Goal: Information Seeking & Learning: Check status

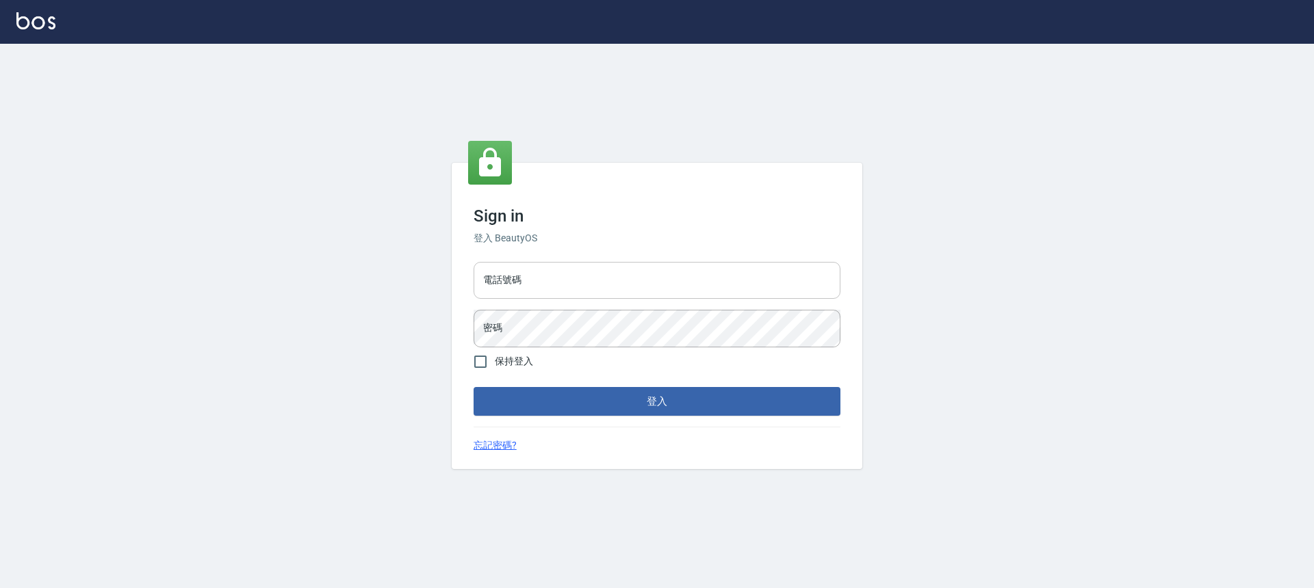
click at [580, 283] on input "電話號碼" at bounding box center [656, 280] width 367 height 37
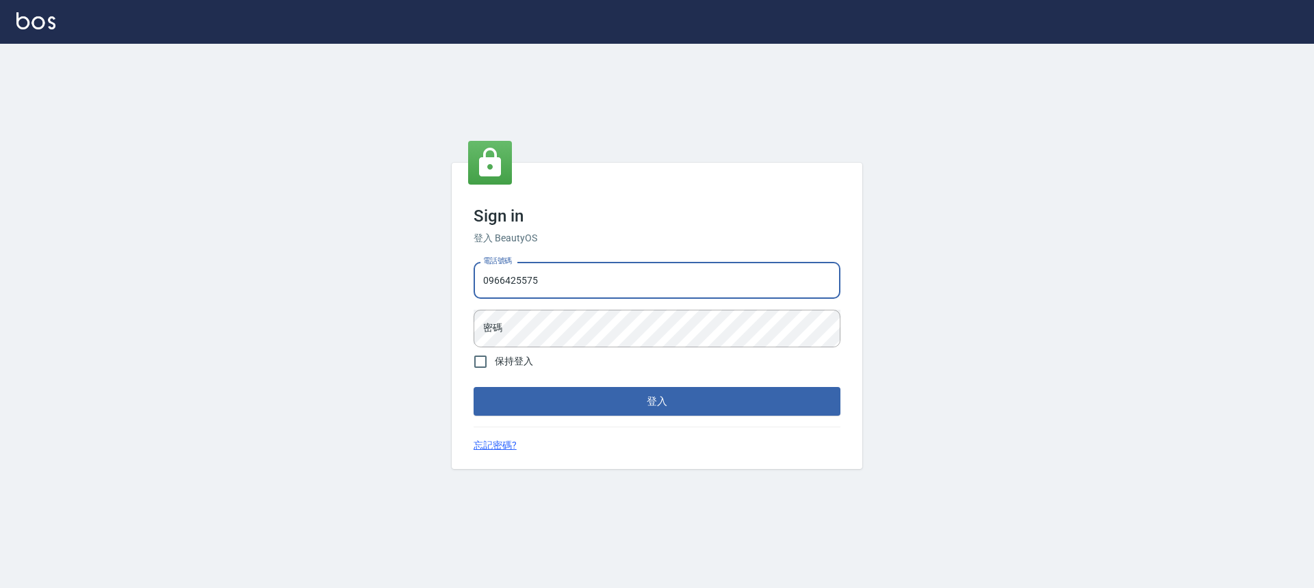
type input "0966425575"
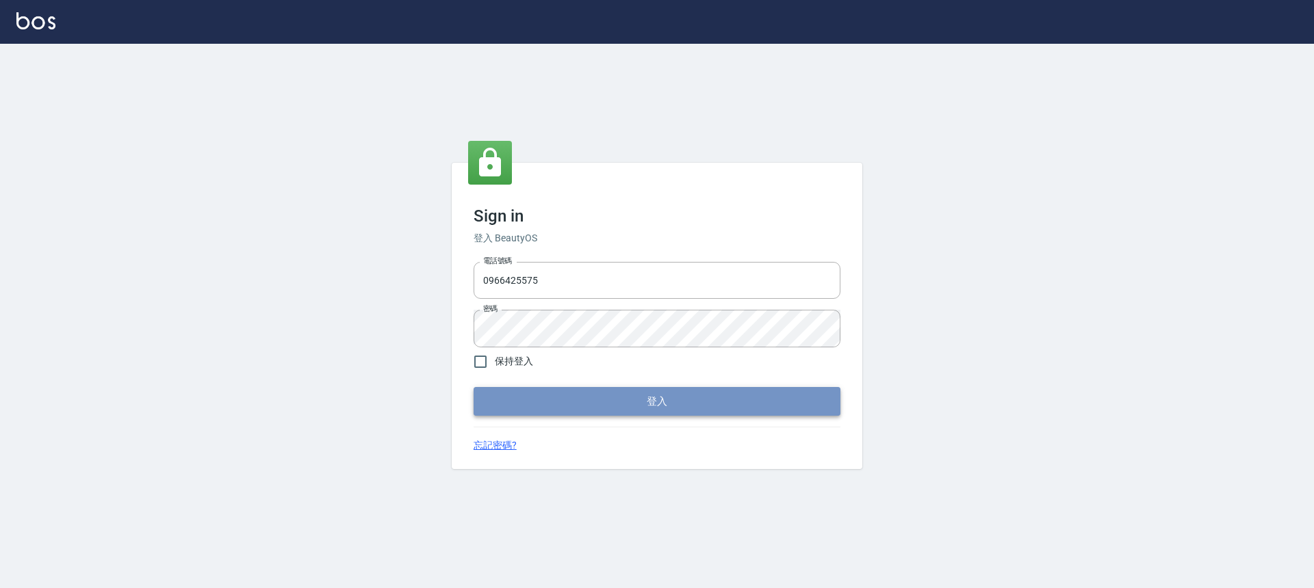
click at [657, 390] on button "登入" at bounding box center [656, 401] width 367 height 29
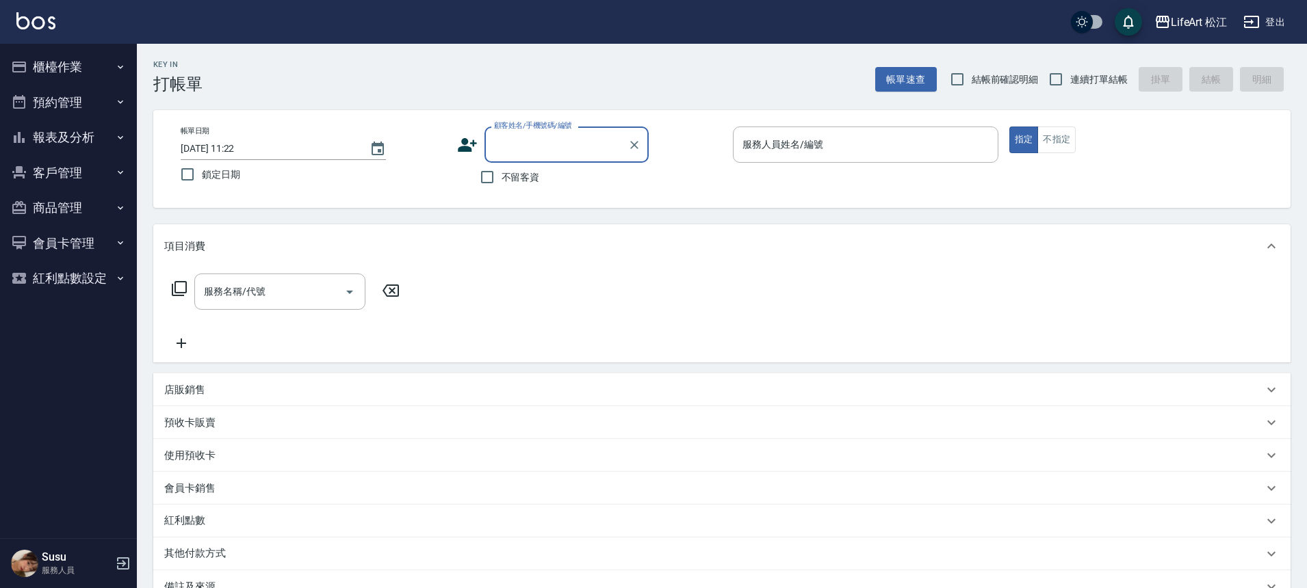
click at [92, 140] on button "報表及分析" at bounding box center [68, 138] width 126 height 36
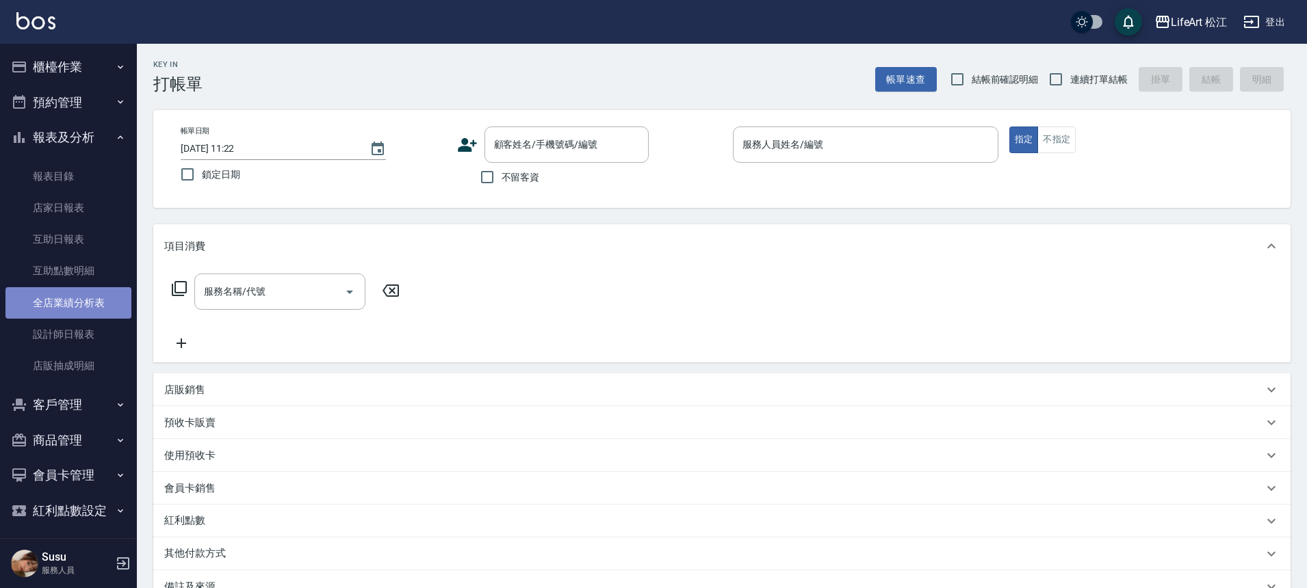
click at [86, 300] on link "全店業績分析表" at bounding box center [68, 302] width 126 height 31
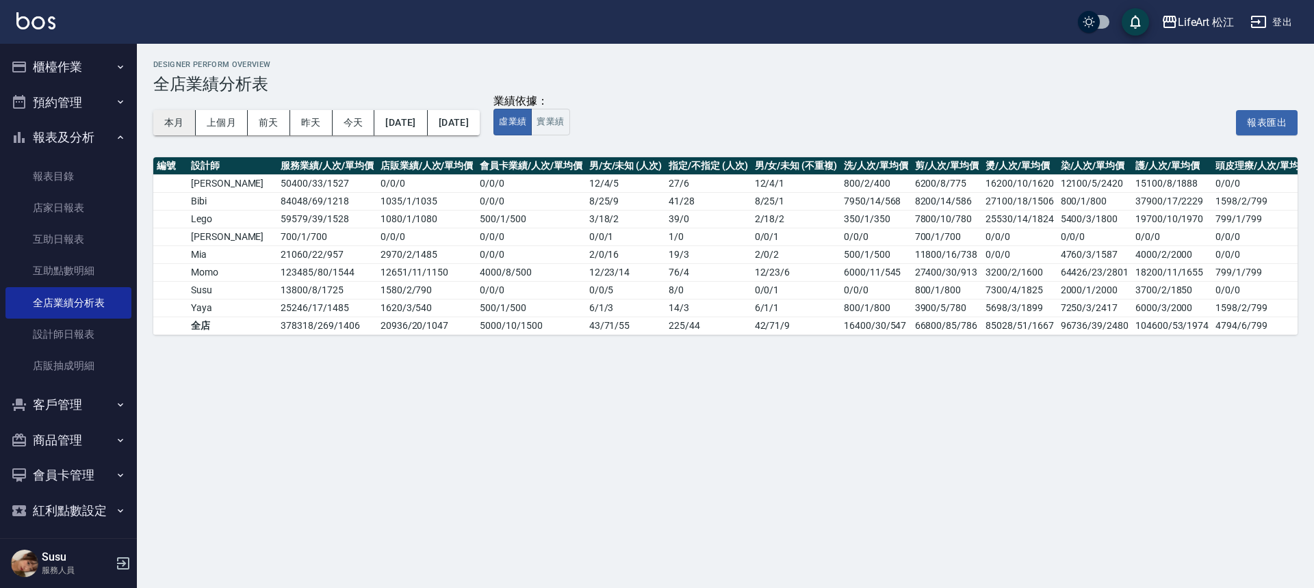
click at [173, 118] on button "本月" at bounding box center [174, 122] width 42 height 25
click at [1189, 8] on div "LifeArt [PERSON_NAME]出" at bounding box center [657, 22] width 1314 height 44
click at [1191, 21] on div "LifeArt 松江" at bounding box center [1206, 22] width 57 height 17
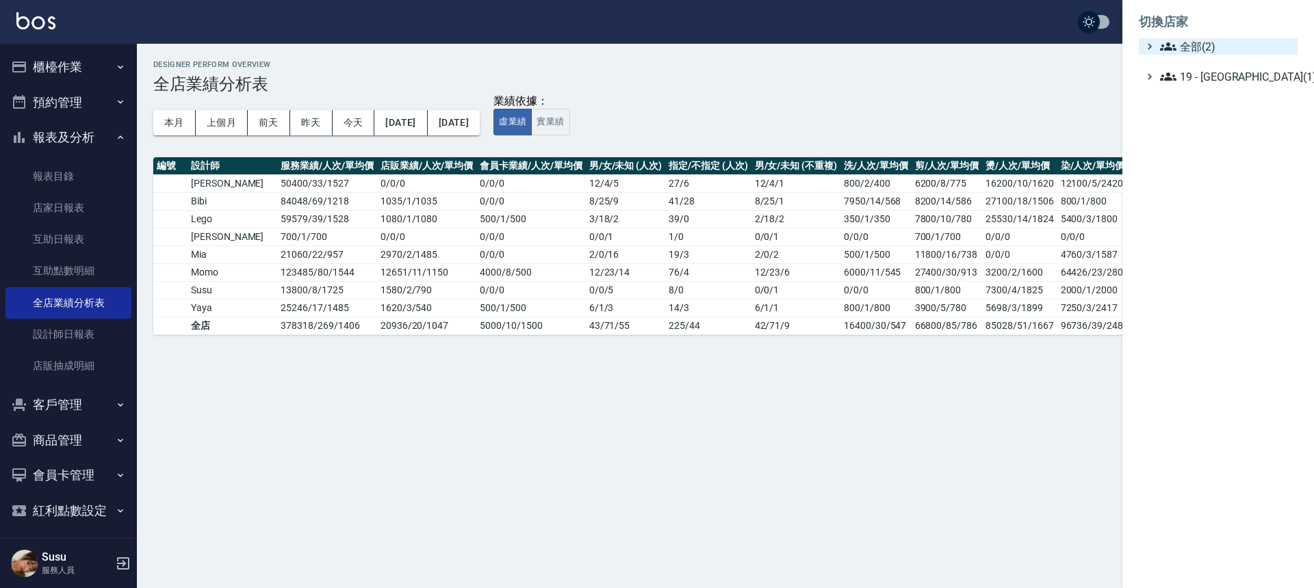
click at [1277, 50] on span "全部(2)" at bounding box center [1226, 46] width 132 height 16
click at [1262, 65] on span "LifeArt Space" at bounding box center [1225, 63] width 134 height 16
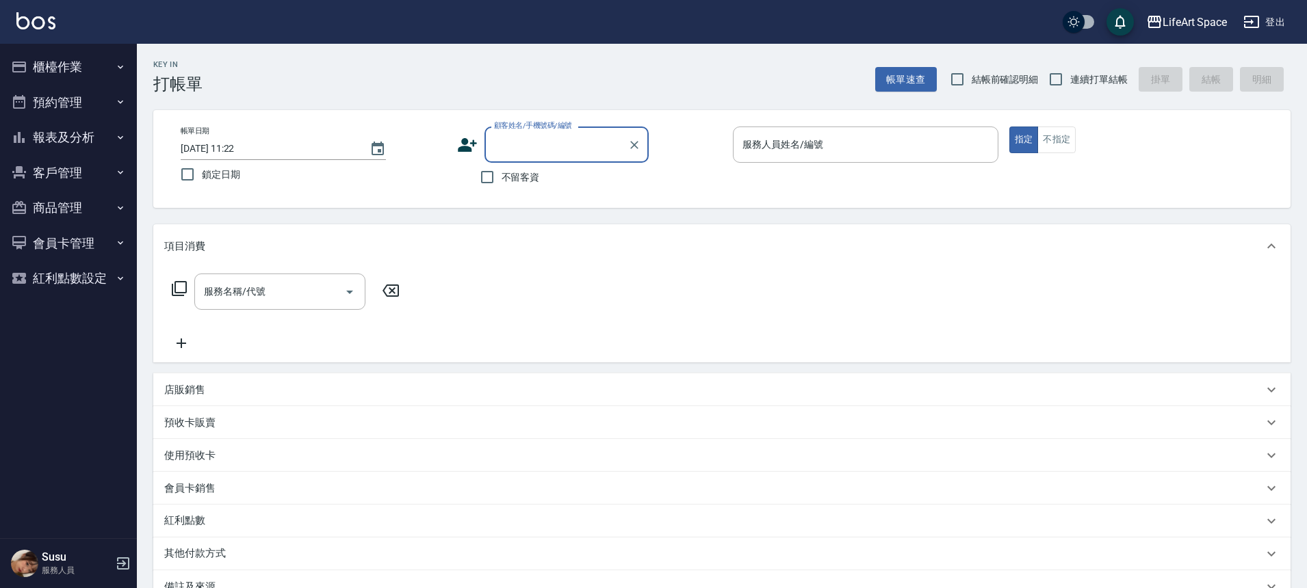
click at [94, 136] on button "報表及分析" at bounding box center [68, 138] width 126 height 36
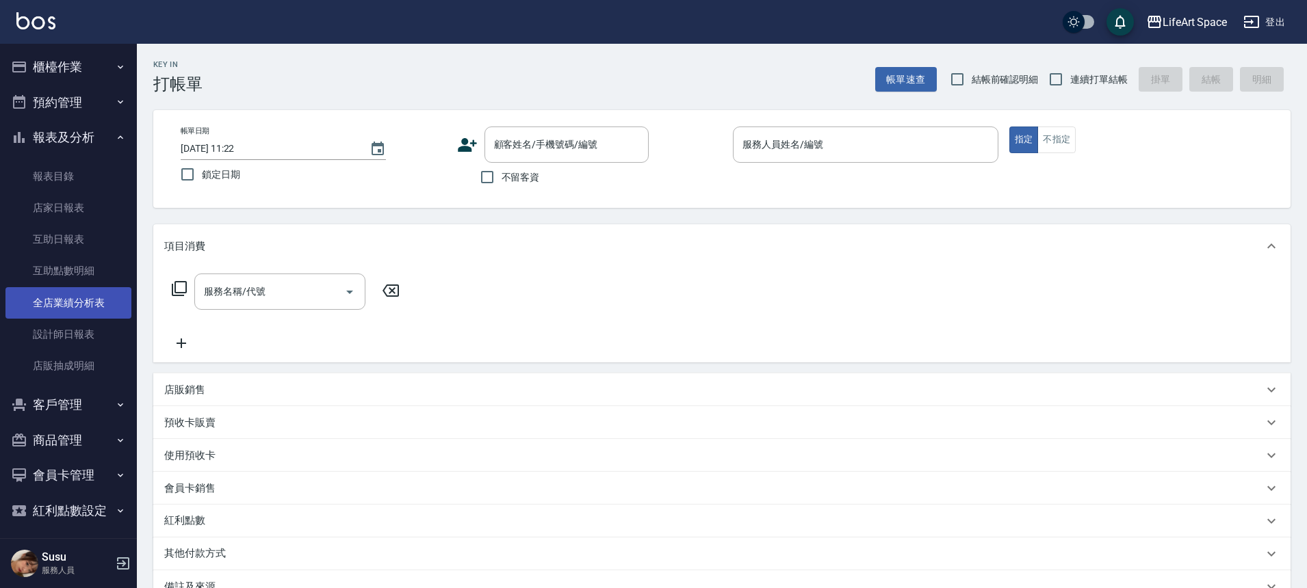
click at [75, 304] on link "全店業績分析表" at bounding box center [68, 302] width 126 height 31
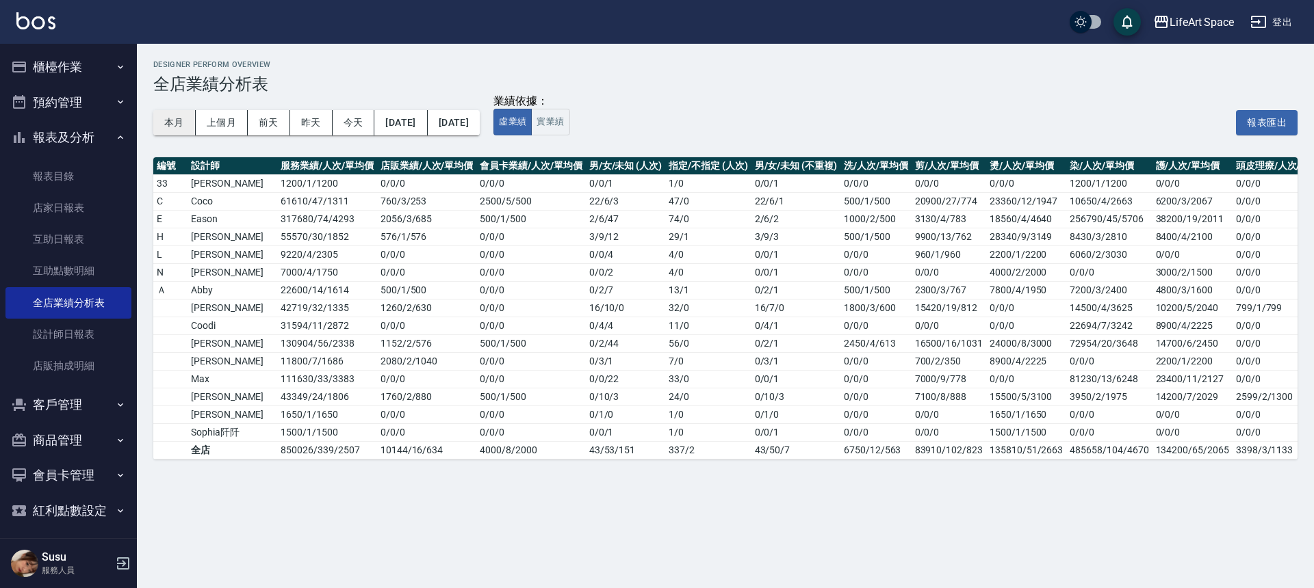
click at [168, 126] on button "本月" at bounding box center [174, 122] width 42 height 25
click at [1193, 27] on div "LifeArt Space" at bounding box center [1201, 22] width 64 height 17
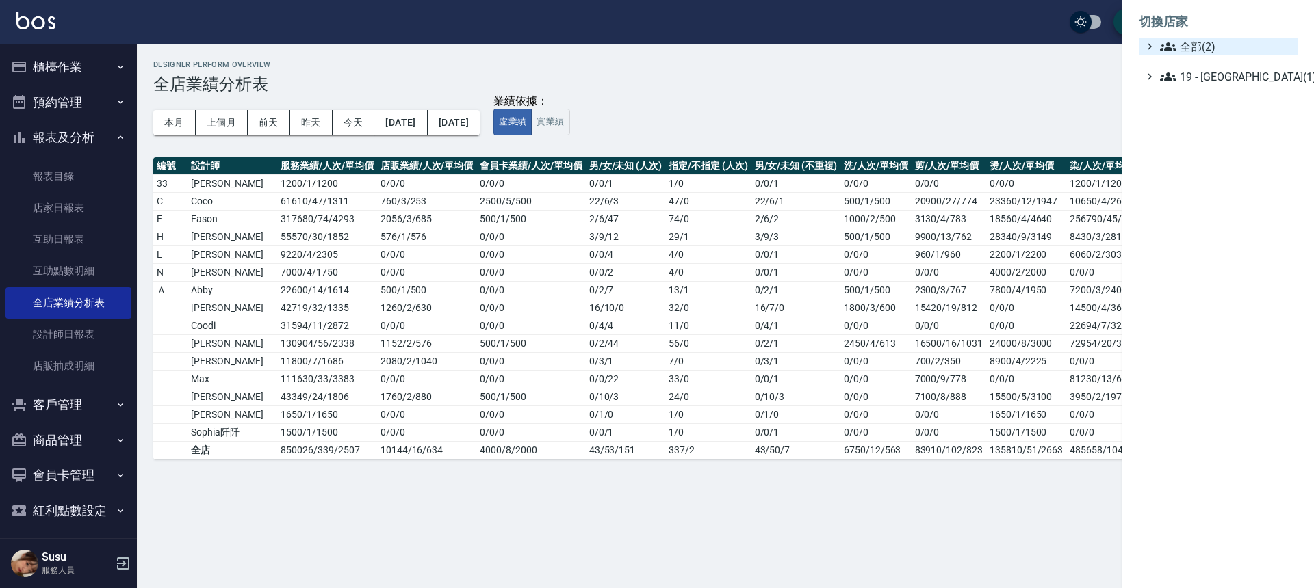
click at [1217, 38] on span "全部(2)" at bounding box center [1226, 46] width 132 height 16
click at [1232, 81] on span "LifeArt 松江" at bounding box center [1225, 86] width 134 height 16
